Goal: Use online tool/utility: Use online tool/utility

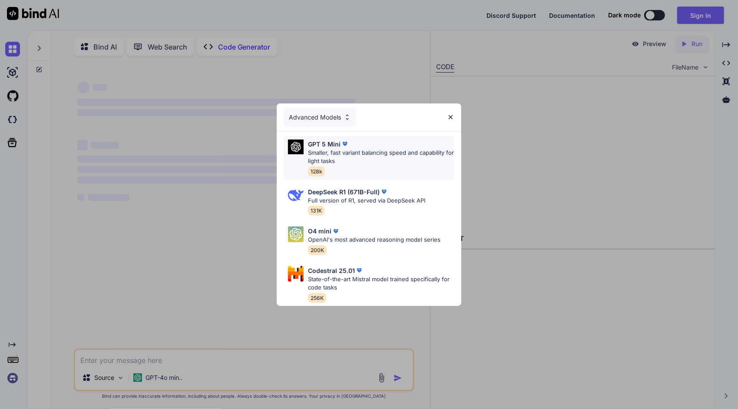
click at [370, 141] on div "GPT 5 Mini" at bounding box center [381, 143] width 146 height 9
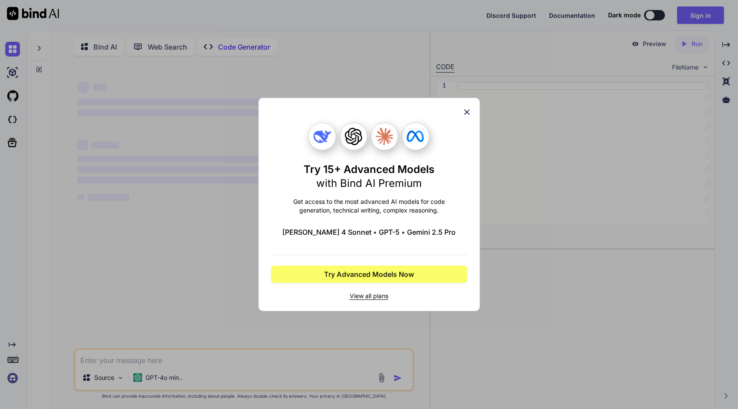
scroll to position [3, 0]
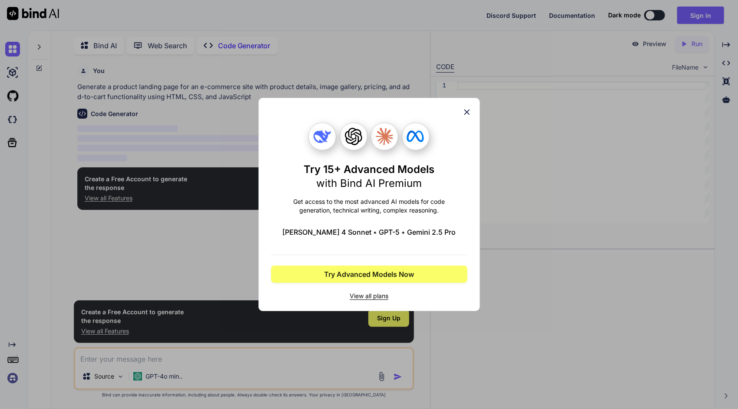
click at [468, 110] on icon at bounding box center [467, 112] width 6 height 6
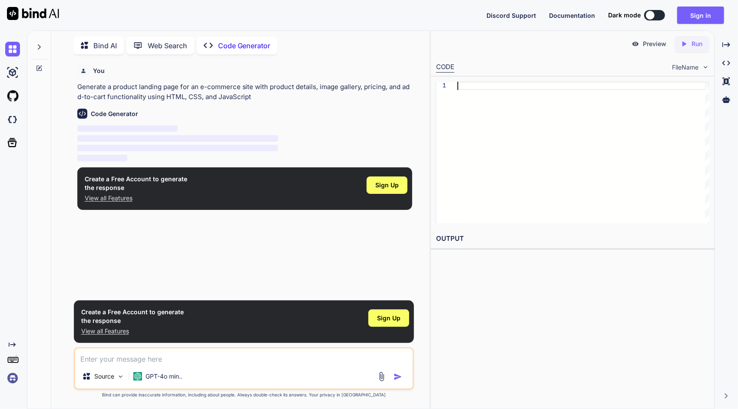
click at [486, 86] on div at bounding box center [583, 153] width 252 height 142
type textarea "x"
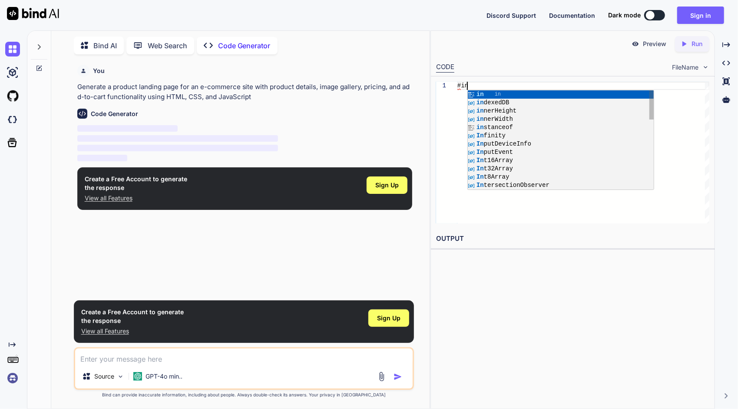
type textarea "#incl"
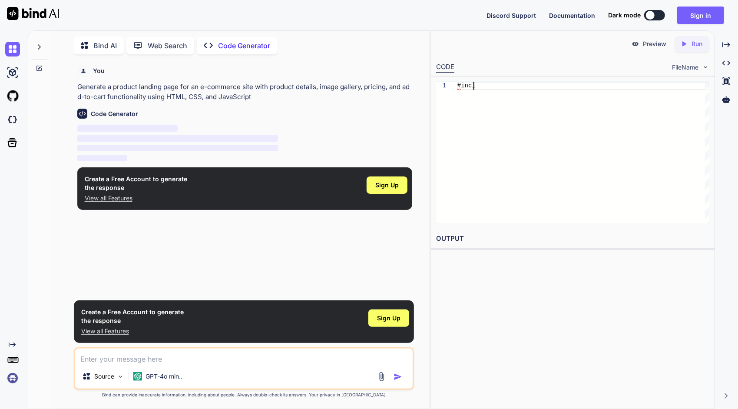
type textarea "x"
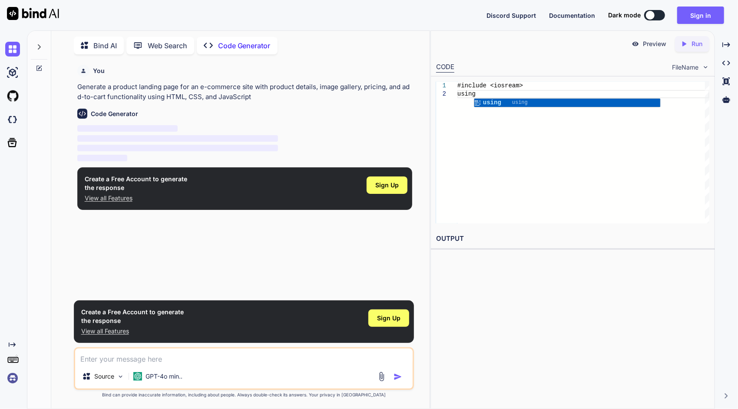
click at [522, 93] on div "#include <iosream> using" at bounding box center [583, 153] width 252 height 142
click at [597, 223] on div "#include <iosream> using" at bounding box center [583, 153] width 252 height 142
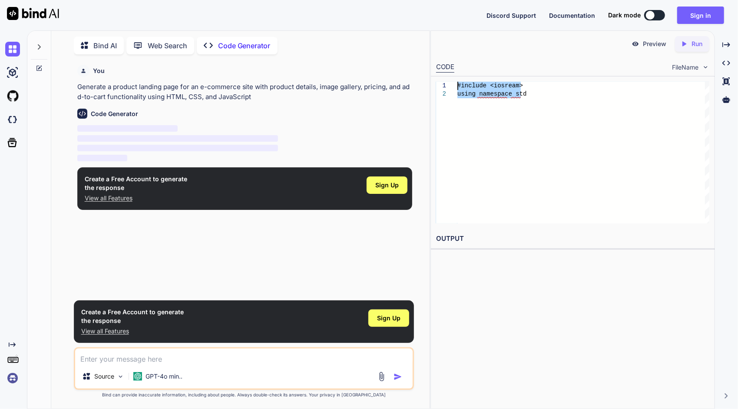
drag, startPoint x: 573, startPoint y: 104, endPoint x: 429, endPoint y: 59, distance: 151.1
click at [457, 82] on div "#include <iosream> using namespace std" at bounding box center [583, 153] width 252 height 142
type textarea "catch (const Nini::IniException& e) { qDebug() << "Failed to load INI file:" <<…"
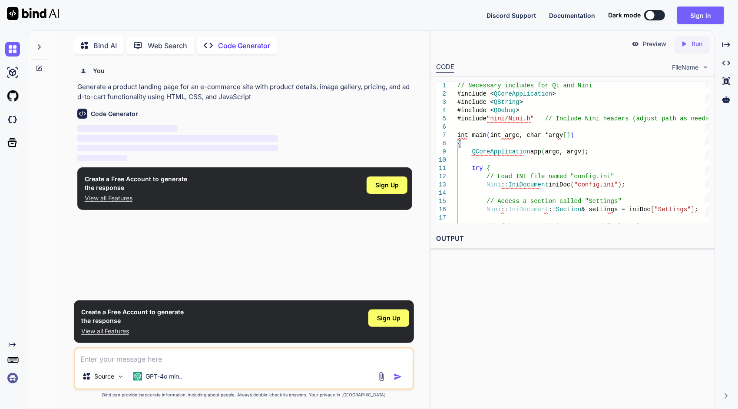
click at [689, 43] on icon "Created with Pixso." at bounding box center [685, 44] width 11 height 8
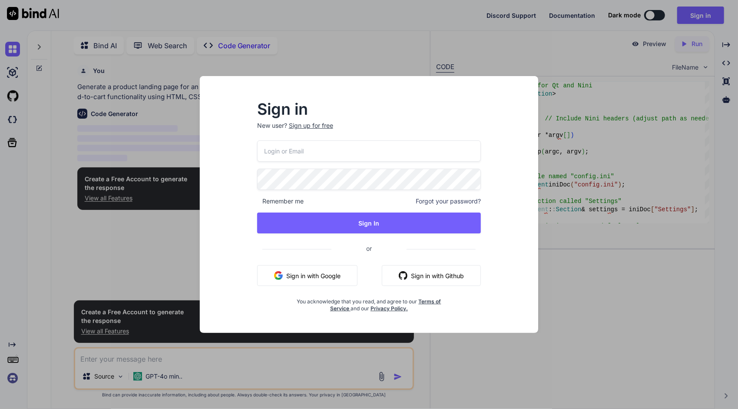
click at [626, 192] on div "Sign in New user? Sign up for free Remember me Forgot your password? Sign In or…" at bounding box center [369, 204] width 738 height 409
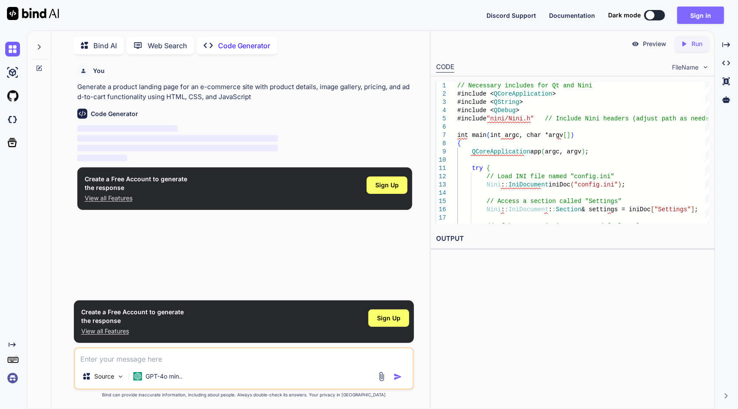
click at [705, 22] on button "Sign in" at bounding box center [700, 15] width 47 height 17
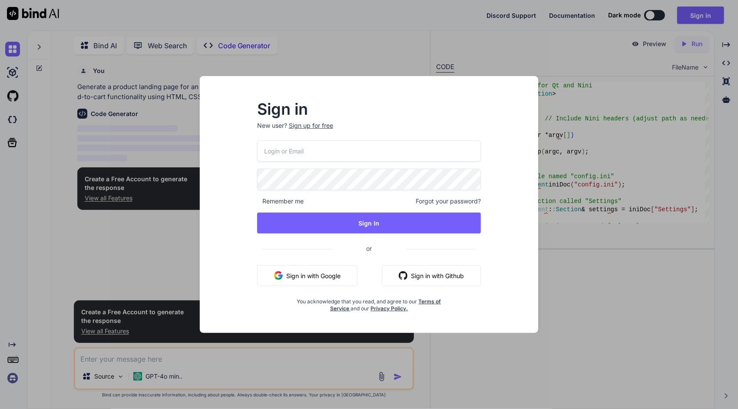
click at [618, 162] on div "Sign in New user? Sign up for free Remember me Forgot your password? Sign In or…" at bounding box center [369, 204] width 738 height 409
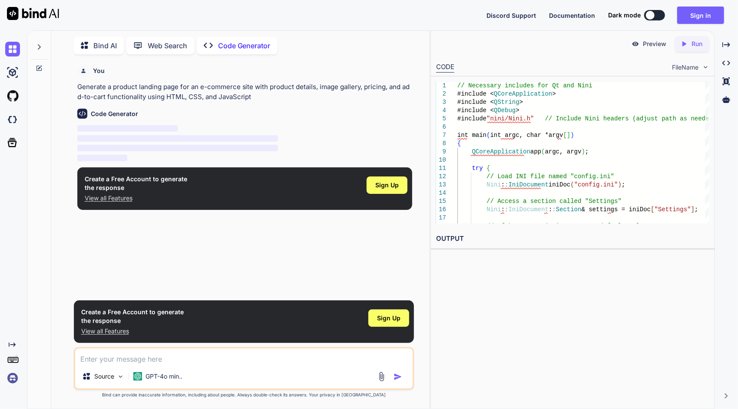
click at [692, 42] on p "Run" at bounding box center [696, 44] width 11 height 9
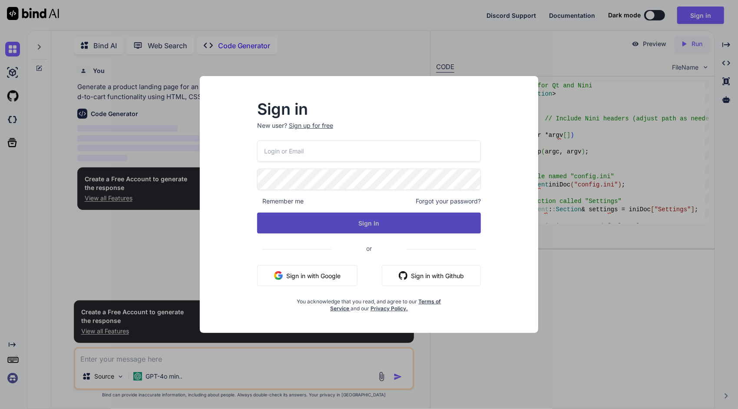
click at [456, 212] on div "Remember me Forgot your password? Sign In or Sign in with Google Sign in with G…" at bounding box center [369, 226] width 224 height 172
click at [457, 215] on button "Sign In" at bounding box center [369, 222] width 224 height 21
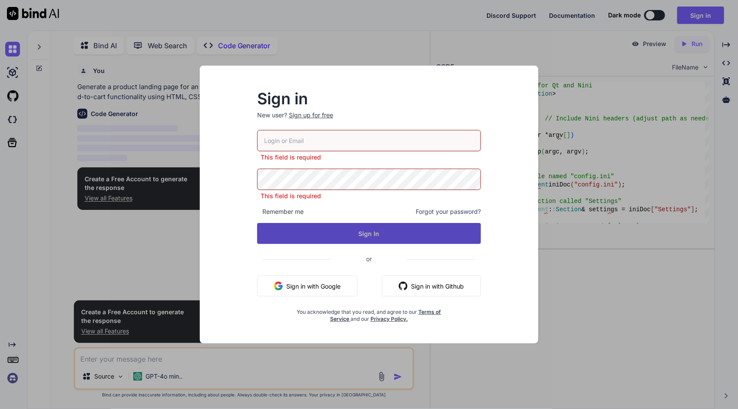
click at [462, 228] on button "Sign In" at bounding box center [369, 233] width 224 height 21
click at [464, 227] on button "Sign In" at bounding box center [369, 233] width 224 height 21
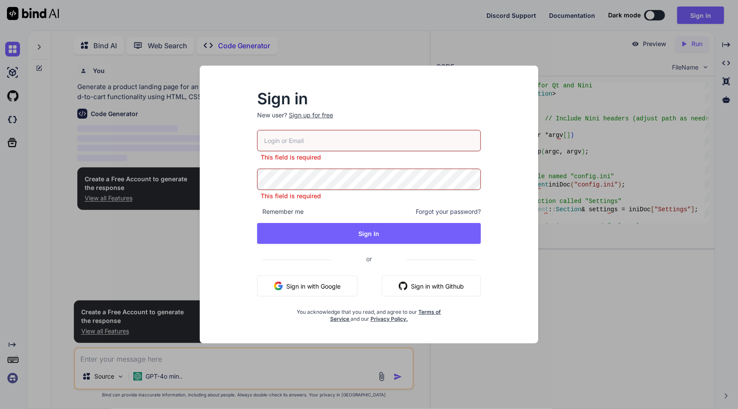
click at [553, 152] on div "Sign in New user? Sign up for free This field is required This field is require…" at bounding box center [369, 205] width 369 height 278
click at [586, 108] on div "Sign in New user? Sign up for free This field is required This field is require…" at bounding box center [369, 204] width 738 height 409
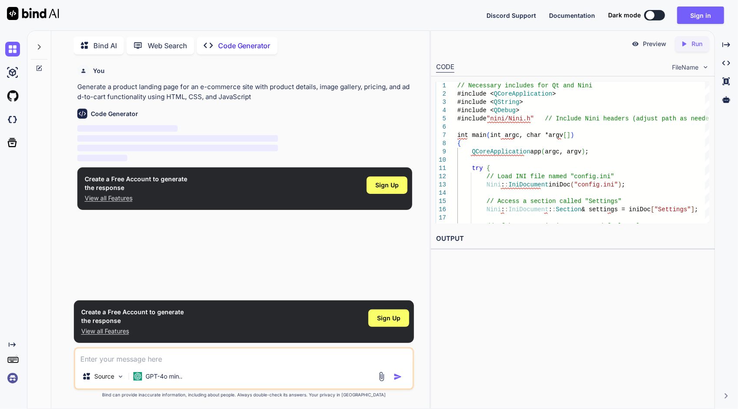
drag, startPoint x: 140, startPoint y: 196, endPoint x: 132, endPoint y: 195, distance: 8.3
click at [132, 195] on p "View all Features" at bounding box center [136, 198] width 103 height 9
type textarea "x"
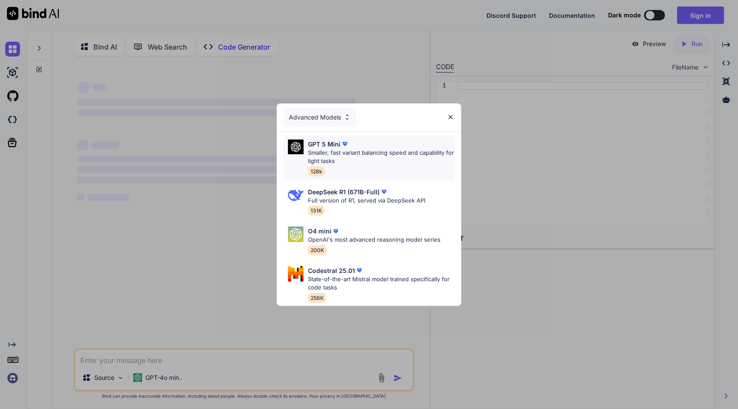
scroll to position [3, 0]
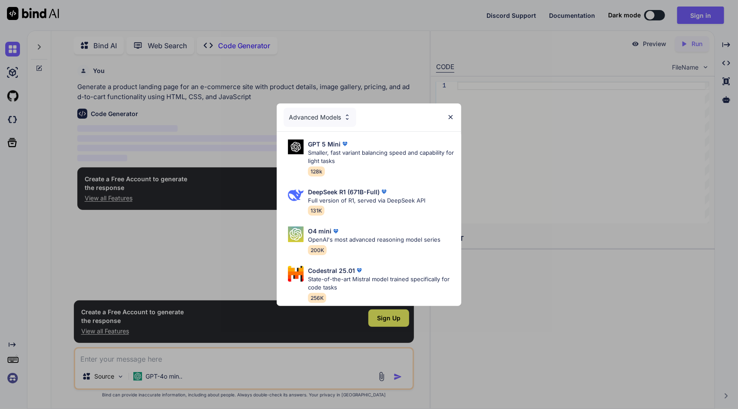
type textarea "x"
click at [347, 115] on img at bounding box center [347, 116] width 7 height 7
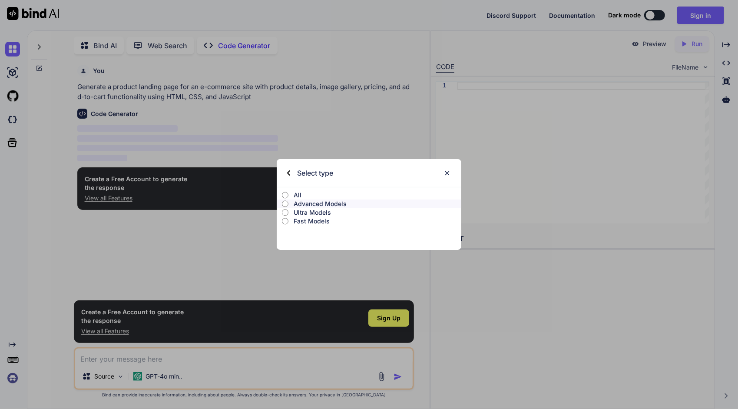
click at [290, 172] on img at bounding box center [288, 172] width 3 height 5
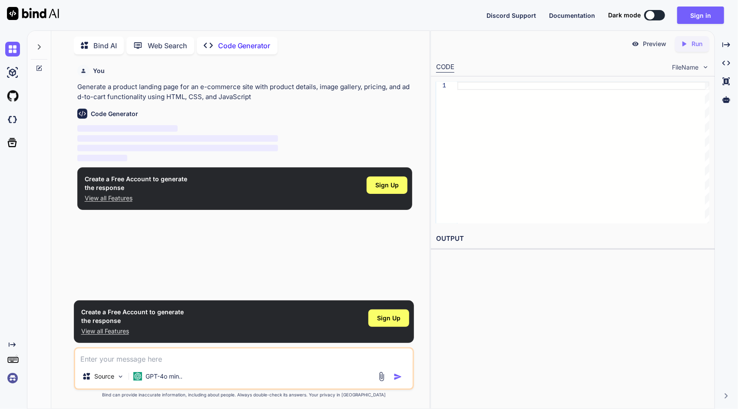
click at [478, 159] on div at bounding box center [583, 153] width 252 height 142
type textarea "j"
click at [693, 46] on p "Run" at bounding box center [696, 44] width 11 height 9
click at [514, 127] on div at bounding box center [583, 153] width 252 height 142
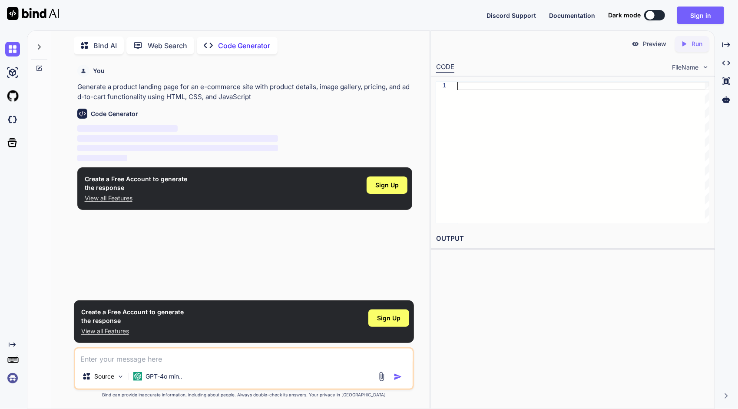
scroll to position [9, 0]
type textarea "]o"
type textarea "x"
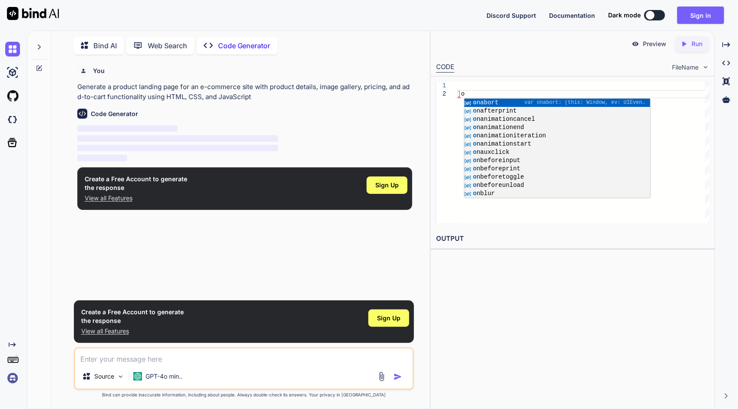
type textarea "]o"
click at [695, 43] on p "Run" at bounding box center [696, 44] width 11 height 9
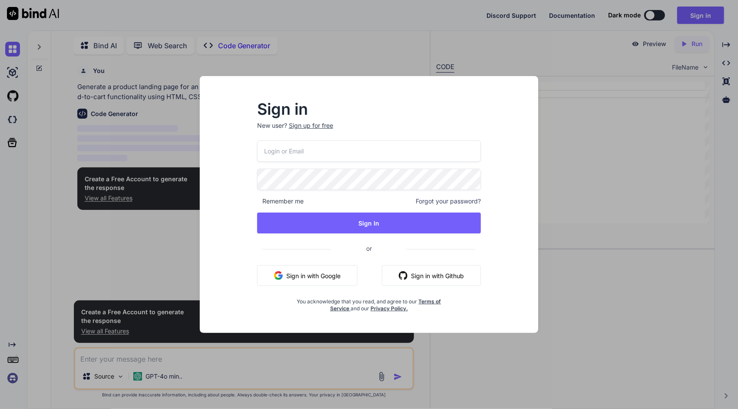
click at [572, 151] on div "Sign in New user? Sign up for free Remember me Forgot your password? Sign In or…" at bounding box center [369, 204] width 738 height 409
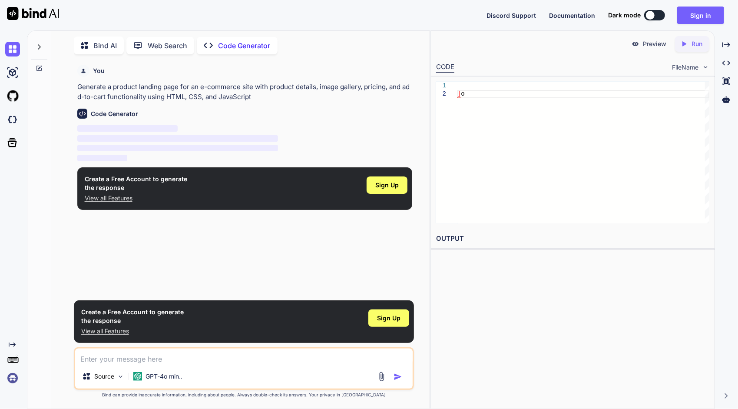
click at [204, 368] on div "Source GPT-4o min.." at bounding box center [243, 377] width 337 height 21
click at [202, 366] on div "Source GPT-4o min.." at bounding box center [244, 368] width 340 height 43
click at [76, 355] on textarea at bounding box center [243, 356] width 337 height 16
click at [98, 365] on div "Source GPT-4o min.." at bounding box center [244, 368] width 340 height 43
click at [130, 362] on textarea at bounding box center [243, 356] width 337 height 16
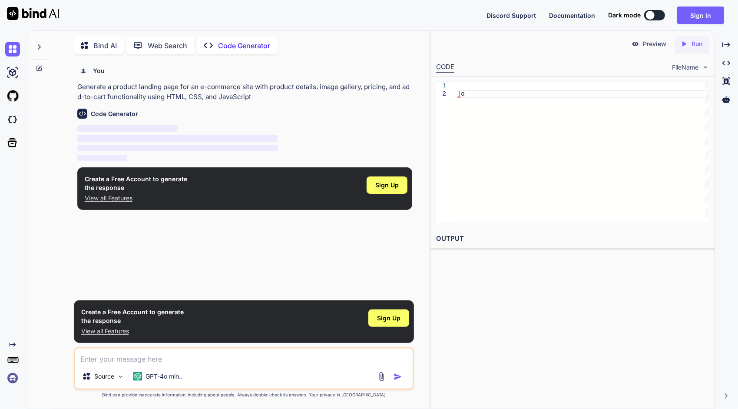
click at [127, 361] on textarea at bounding box center [243, 356] width 337 height 16
type textarea "h"
type textarea "x"
type textarea "hg"
type textarea "x"
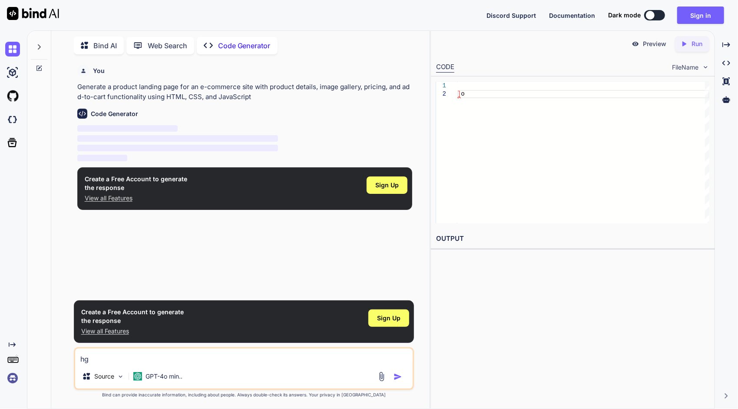
type textarea "hgj"
type textarea "x"
type textarea "hgjg"
type textarea "x"
type textarea "hgjgh"
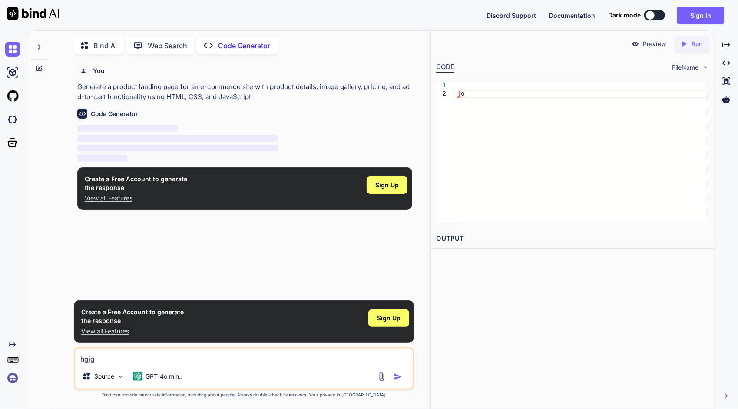
type textarea "x"
type textarea "hgjghj"
type textarea "x"
type textarea "hgjghjg"
type textarea "x"
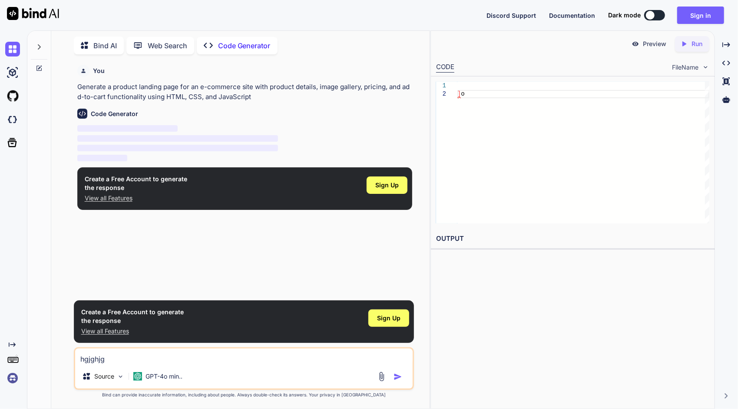
type textarea "hgjghjgh"
type textarea "x"
type textarea "hgjghjghj"
type textarea "x"
type textarea "hgjghjghj"
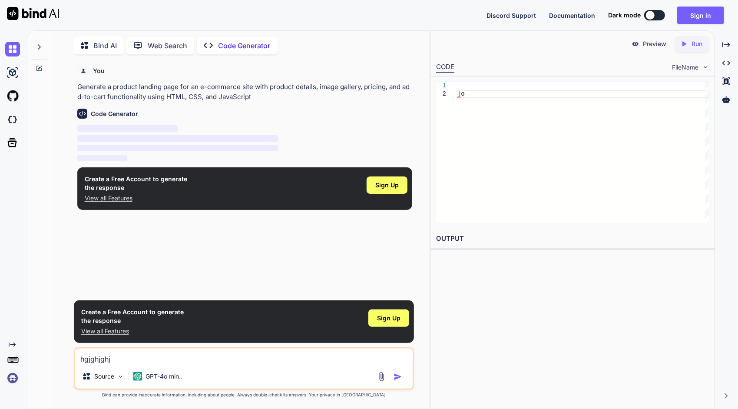
click at [393, 376] on div at bounding box center [391, 376] width 29 height 10
click at [396, 374] on img "button" at bounding box center [398, 376] width 9 height 9
click at [395, 374] on img "button" at bounding box center [398, 376] width 9 height 9
click at [392, 380] on div at bounding box center [391, 376] width 29 height 10
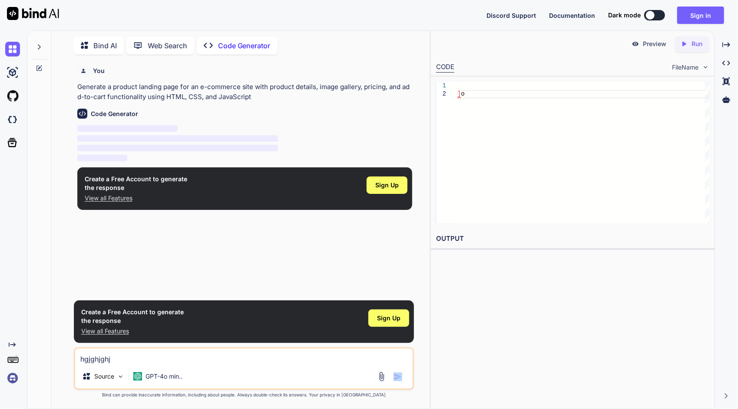
click at [392, 380] on div at bounding box center [391, 376] width 29 height 10
click at [393, 378] on div at bounding box center [391, 376] width 29 height 10
click at [365, 374] on div "Source GPT-4o min.." at bounding box center [243, 377] width 337 height 21
click at [190, 369] on div "Source GPT-4o min.." at bounding box center [243, 377] width 337 height 21
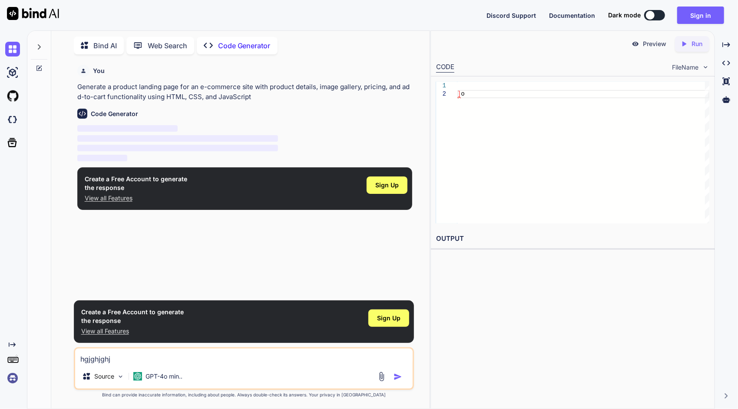
drag, startPoint x: 183, startPoint y: 364, endPoint x: 176, endPoint y: 360, distance: 7.6
click at [176, 360] on textarea "hgjghjghj" at bounding box center [243, 356] width 337 height 16
click at [167, 361] on textarea "hgjghjghj" at bounding box center [243, 356] width 337 height 16
drag, startPoint x: 366, startPoint y: 241, endPoint x: 364, endPoint y: 220, distance: 20.5
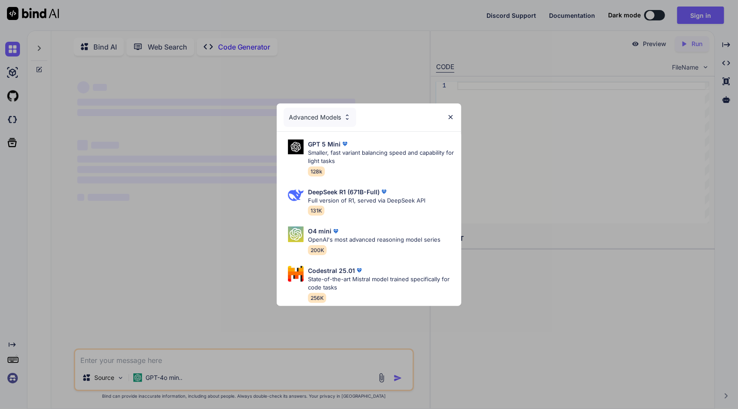
click at [453, 113] on img at bounding box center [450, 116] width 7 height 7
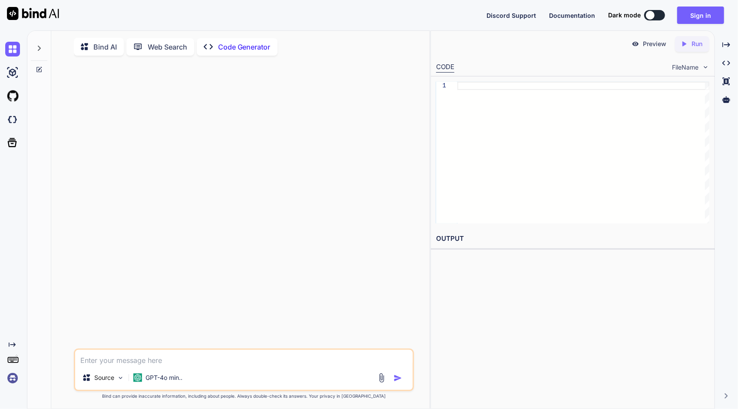
click at [238, 182] on div at bounding box center [245, 206] width 338 height 286
click at [244, 47] on p "Code Generator" at bounding box center [244, 47] width 53 height 10
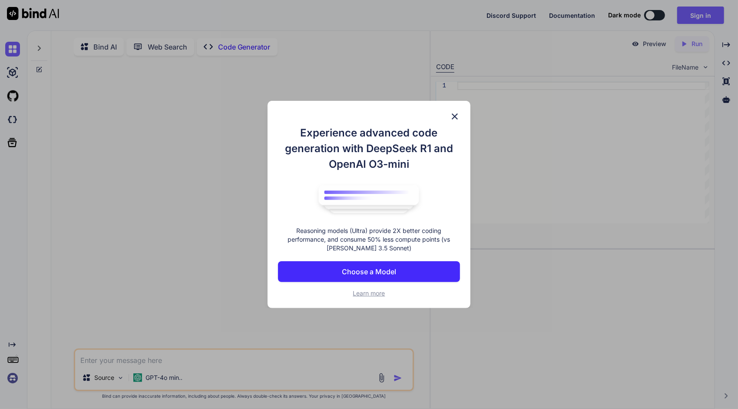
click at [241, 49] on div "Experience advanced code generation with DeepSeek R1 and OpenAI O3-mini Reasoni…" at bounding box center [369, 204] width 738 height 409
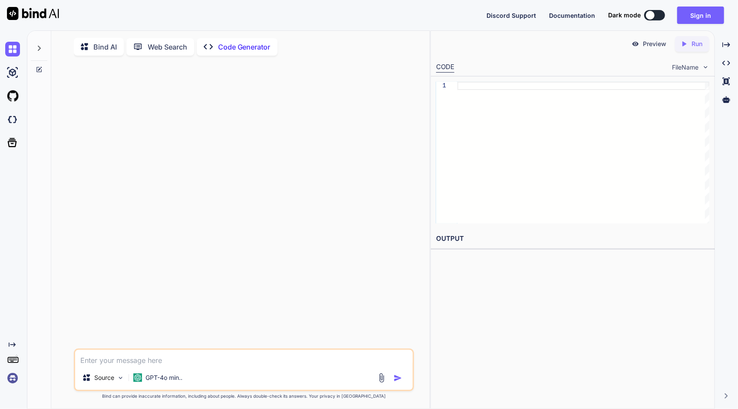
click at [267, 50] on p "Code Generator" at bounding box center [244, 47] width 53 height 10
click at [239, 45] on p "Code Generator" at bounding box center [244, 47] width 53 height 10
drag, startPoint x: 239, startPoint y: 45, endPoint x: 219, endPoint y: 49, distance: 20.4
click at [218, 49] on div "Created with Pixso. Code Generator" at bounding box center [237, 46] width 81 height 17
click at [219, 48] on p "Code Generator" at bounding box center [244, 47] width 53 height 10
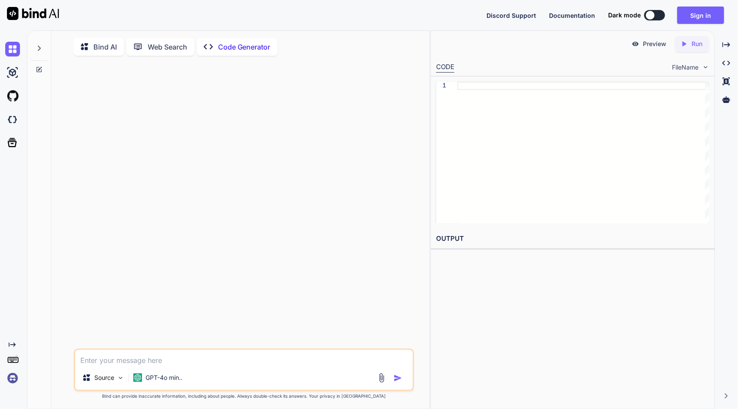
click at [222, 46] on p "Code Generator" at bounding box center [244, 47] width 53 height 10
click at [236, 48] on p "Code Generator" at bounding box center [244, 47] width 53 height 10
click at [250, 52] on div "Created with Pixso. Code Generator" at bounding box center [237, 46] width 81 height 17
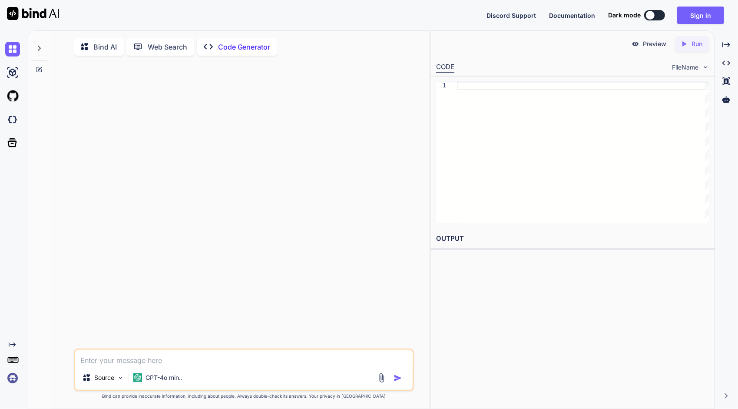
click at [248, 51] on p "Code Generator" at bounding box center [244, 47] width 53 height 10
drag, startPoint x: 248, startPoint y: 51, endPoint x: 243, endPoint y: 52, distance: 5.2
click at [243, 52] on div "Created with Pixso. Code Generator" at bounding box center [237, 46] width 81 height 17
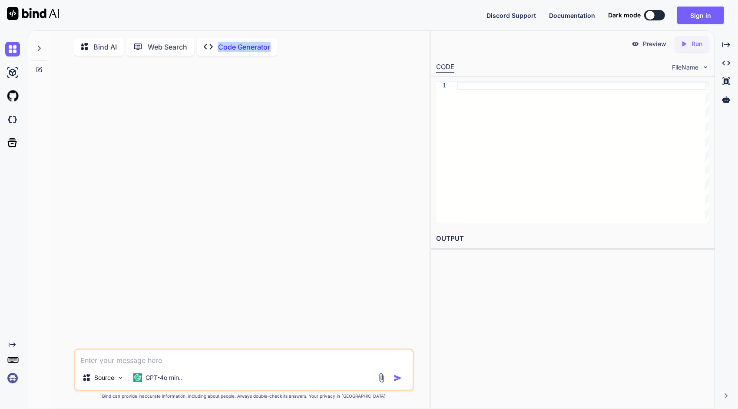
click at [243, 52] on div "Created with Pixso. Code Generator" at bounding box center [237, 46] width 81 height 17
drag, startPoint x: 175, startPoint y: 93, endPoint x: 171, endPoint y: 93, distance: 4.4
click at [171, 93] on div at bounding box center [245, 206] width 338 height 286
drag, startPoint x: 171, startPoint y: 91, endPoint x: 188, endPoint y: 72, distance: 25.5
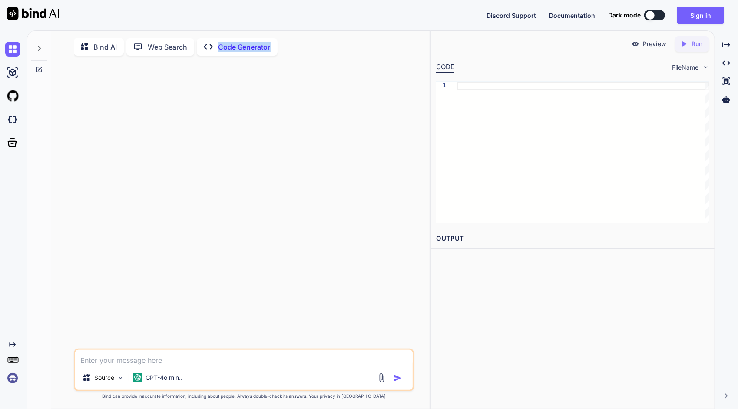
click at [188, 72] on div at bounding box center [245, 206] width 338 height 286
click at [175, 55] on div "Bind AI Web Search Created with Pixso. Code Generator" at bounding box center [232, 47] width 317 height 18
click at [173, 46] on p "Web Search" at bounding box center [168, 47] width 40 height 10
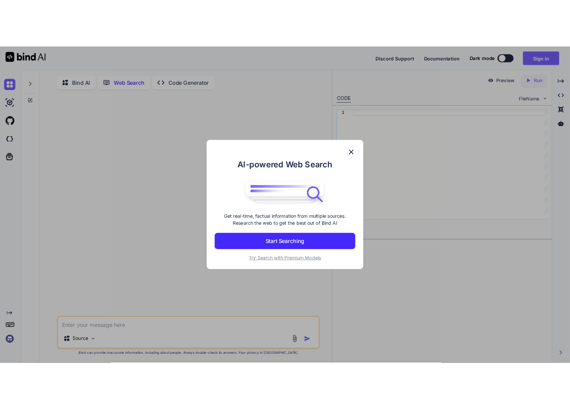
scroll to position [3, 0]
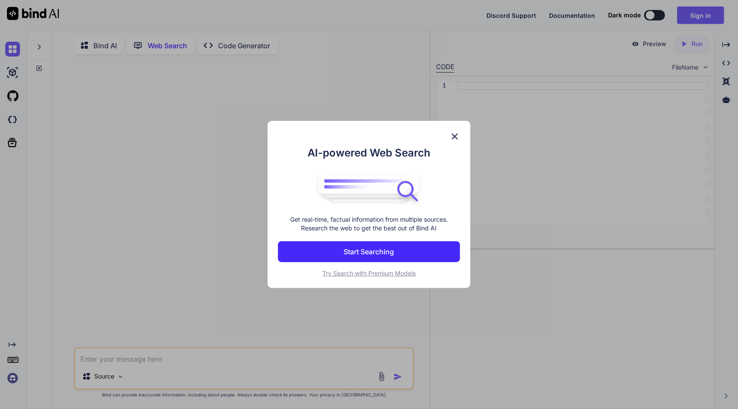
click at [416, 256] on button "Start Searching" at bounding box center [369, 251] width 182 height 21
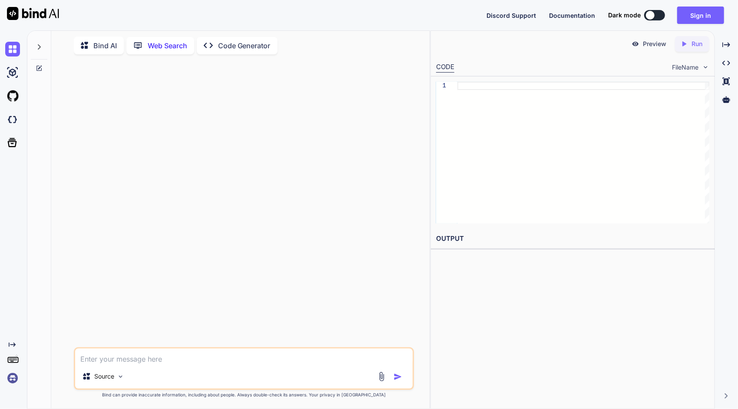
click at [218, 366] on div "Source" at bounding box center [244, 368] width 340 height 43
click at [215, 373] on div "Source" at bounding box center [243, 377] width 337 height 21
drag, startPoint x: 113, startPoint y: 343, endPoint x: 103, endPoint y: 353, distance: 14.4
click at [105, 347] on div "Source Created with Bind Always check its answers. Privacy in Bind Bind can pro…" at bounding box center [244, 234] width 340 height 347
drag, startPoint x: 102, startPoint y: 353, endPoint x: 95, endPoint y: 357, distance: 8.0
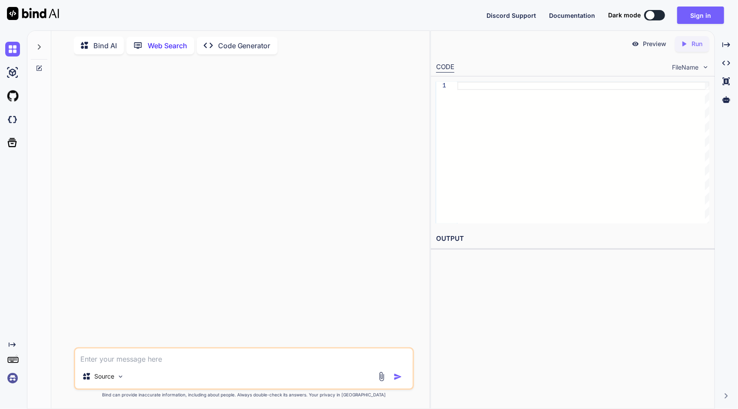
click at [101, 353] on textarea at bounding box center [243, 356] width 337 height 16
type textarea "x"
type textarea "y"
type textarea "x"
type textarea "yy"
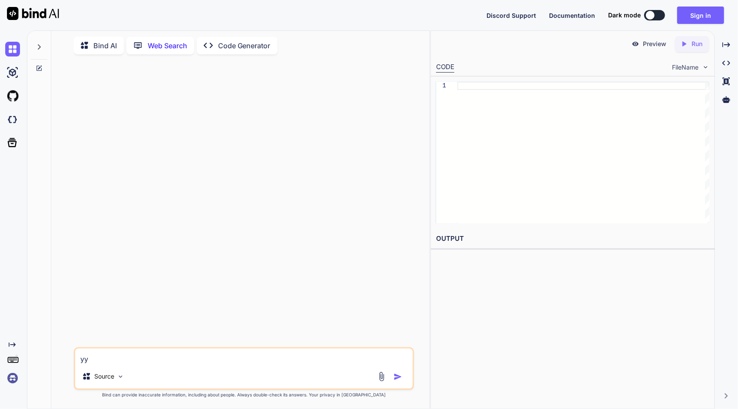
type textarea "x"
type textarea "yyt"
click at [397, 375] on img "button" at bounding box center [398, 376] width 9 height 9
type textarea "x"
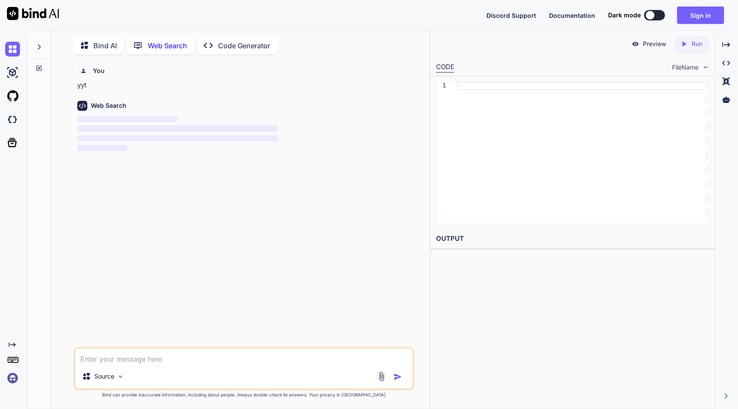
click at [178, 369] on div "Source" at bounding box center [243, 377] width 337 height 21
click at [178, 368] on div "Source" at bounding box center [243, 377] width 337 height 21
click at [178, 374] on div "Source" at bounding box center [243, 377] width 337 height 21
click at [135, 361] on textarea at bounding box center [243, 356] width 337 height 16
click at [131, 360] on textarea at bounding box center [243, 356] width 337 height 16
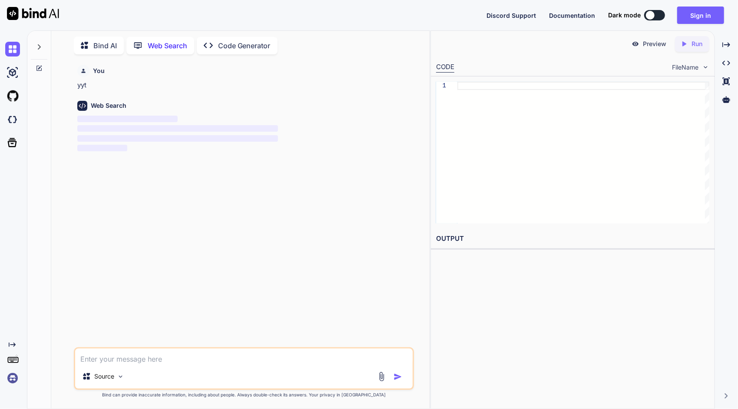
type textarea "x"
type textarea "r"
type textarea "x"
type textarea "rt"
type textarea "x"
